Goal: Task Accomplishment & Management: Complete application form

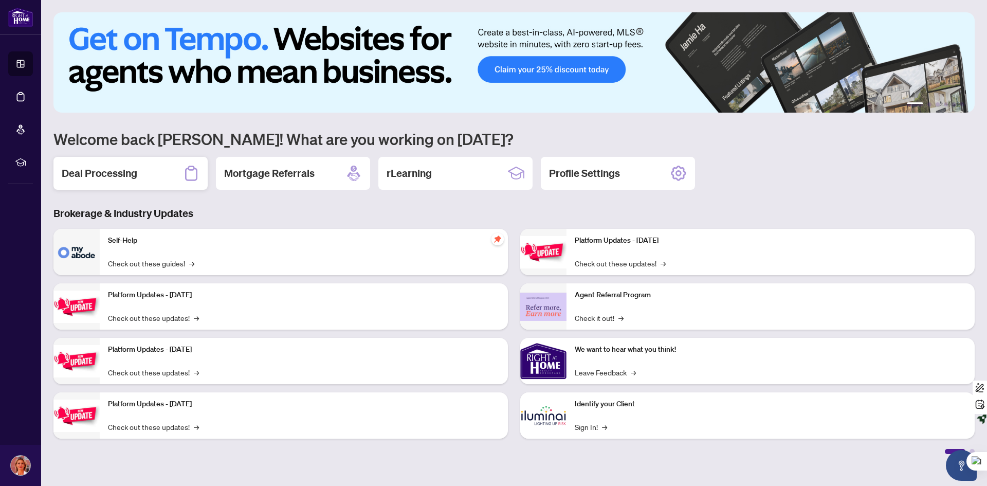
click at [121, 173] on h2 "Deal Processing" at bounding box center [100, 173] width 76 height 14
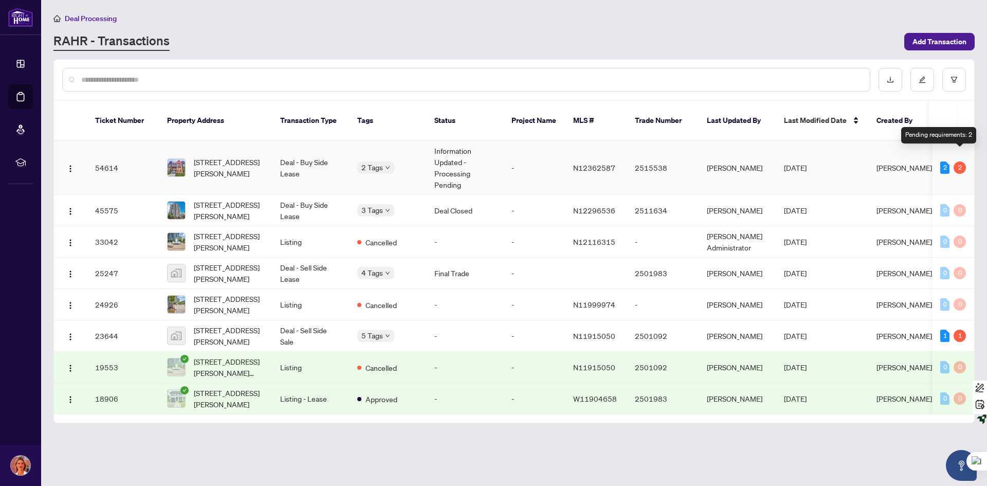
click at [959, 161] on div "2" at bounding box center [959, 167] width 12 height 12
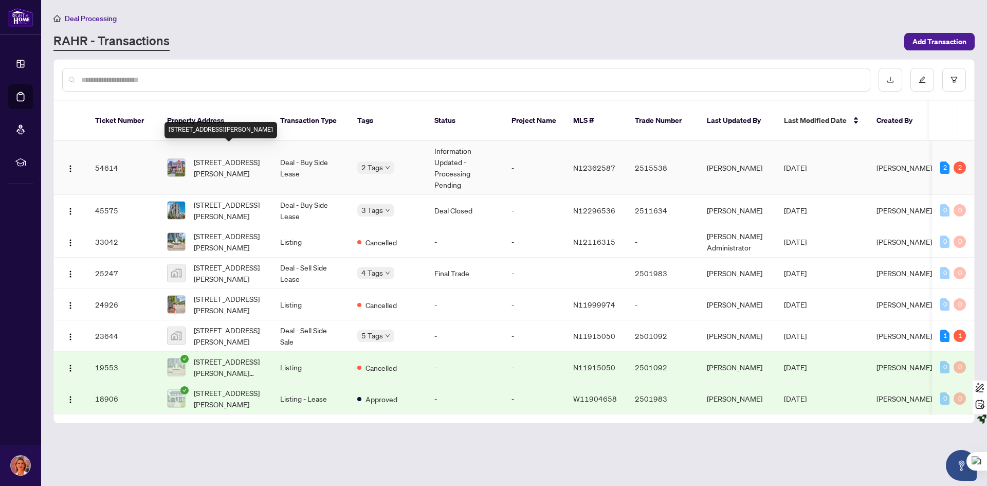
click at [228, 156] on span "[STREET_ADDRESS][PERSON_NAME]" at bounding box center [229, 167] width 70 height 23
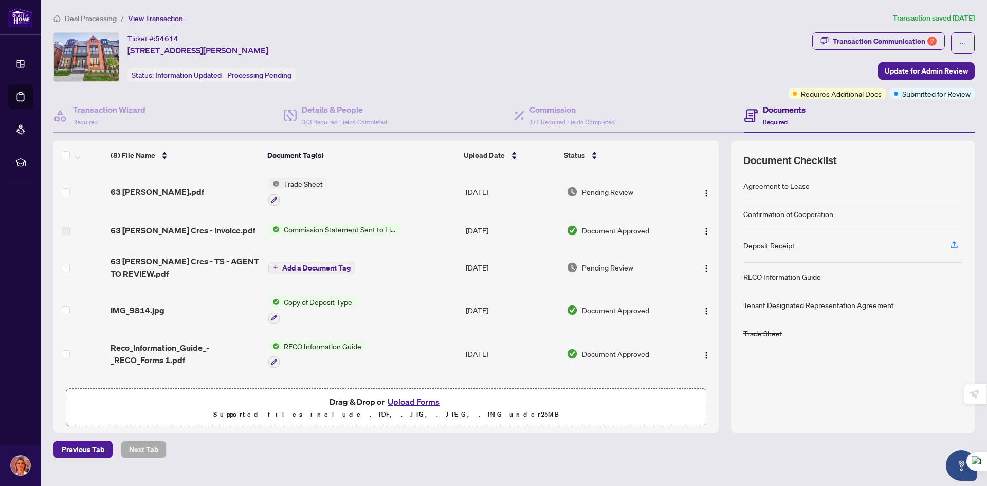
click at [409, 402] on button "Upload Forms" at bounding box center [413, 401] width 58 height 13
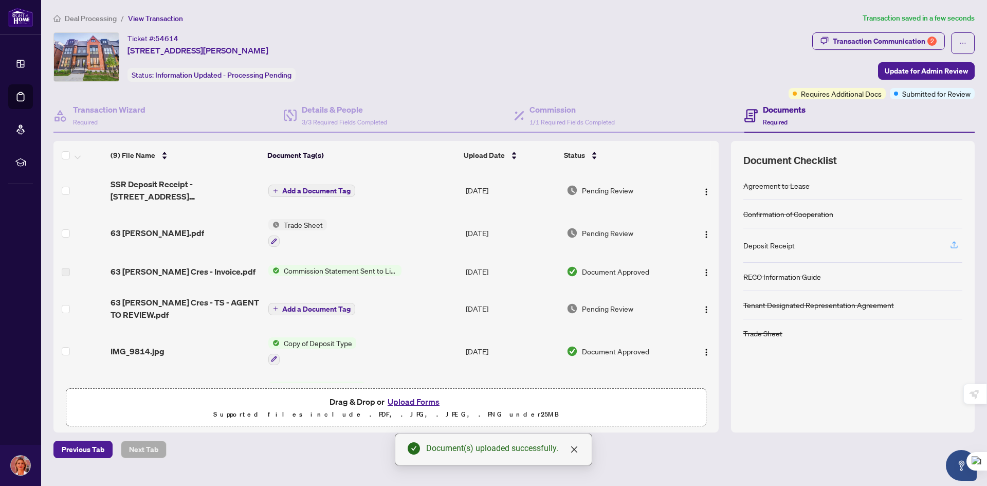
click at [953, 244] on icon "button" at bounding box center [953, 244] width 9 height 9
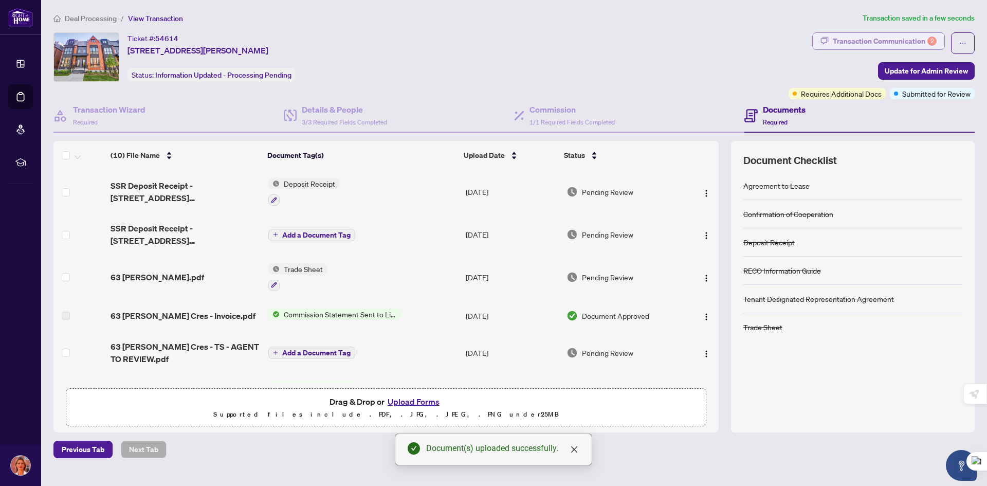
click at [875, 37] on div "Transaction Communication 2" at bounding box center [885, 41] width 104 height 16
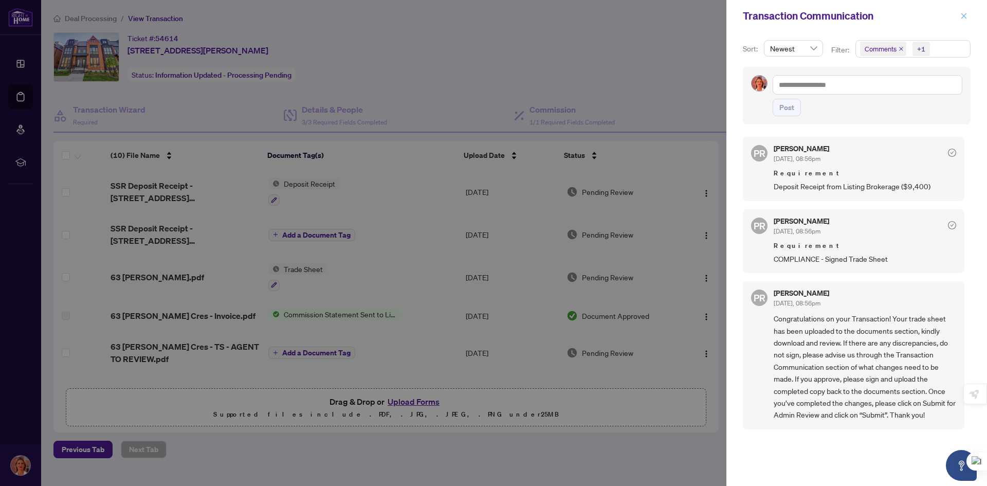
click at [967, 16] on button "button" at bounding box center [963, 16] width 13 height 12
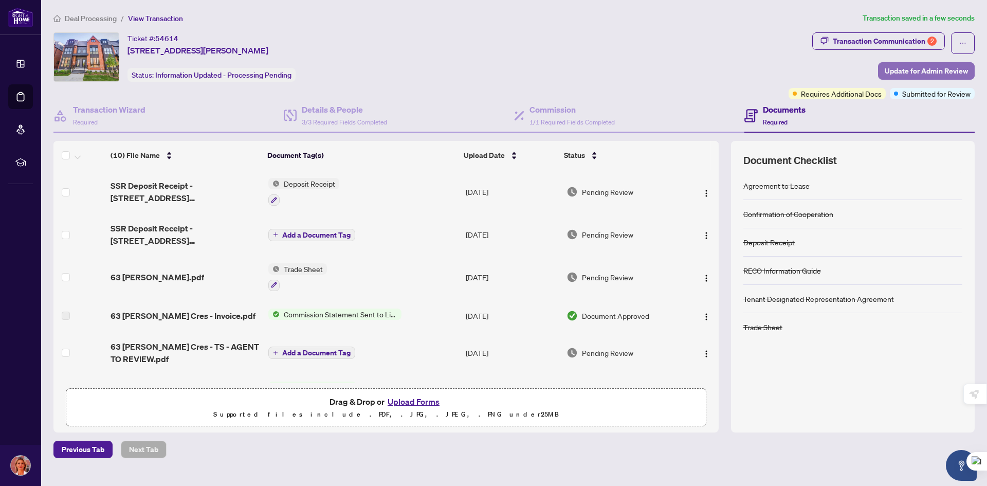
click at [901, 70] on span "Update for Admin Review" at bounding box center [926, 71] width 83 height 16
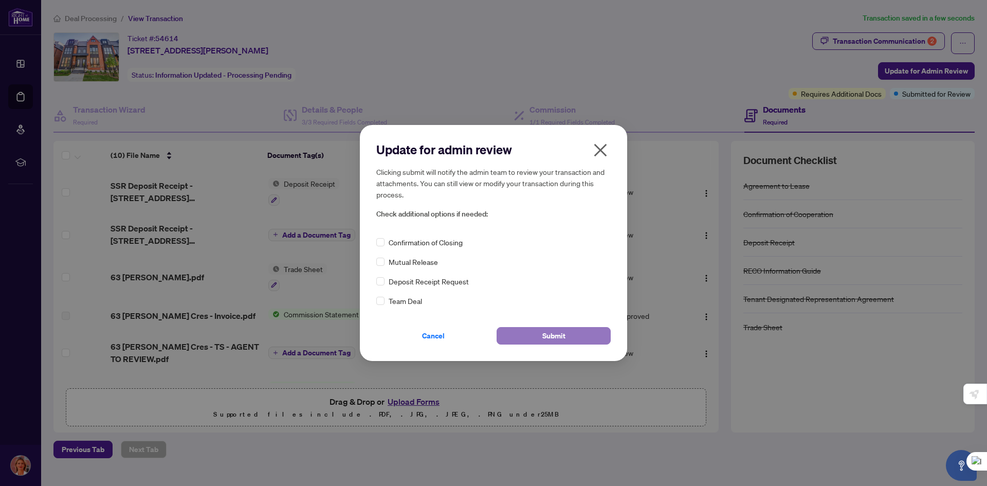
click at [563, 334] on span "Submit" at bounding box center [553, 335] width 23 height 16
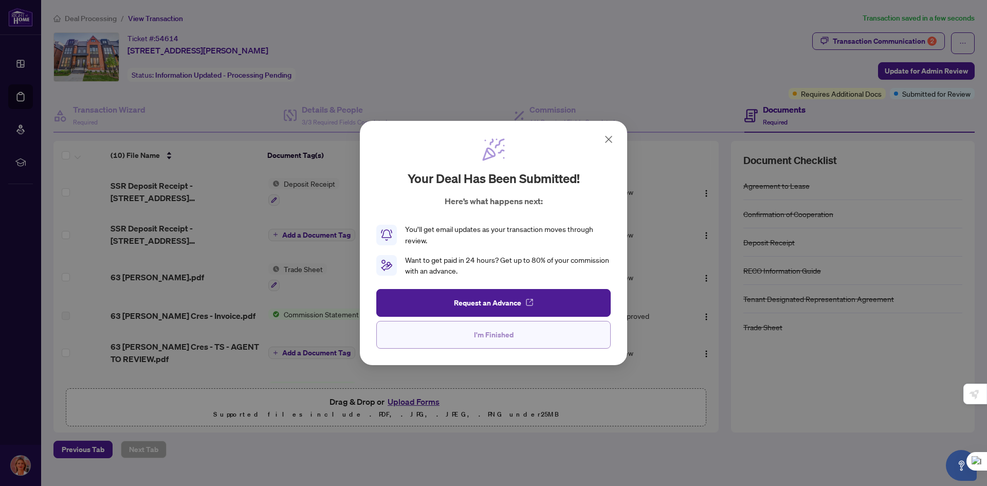
click at [513, 332] on button "I'm Finished" at bounding box center [493, 335] width 234 height 28
